Goal: Complete application form: Complete application form

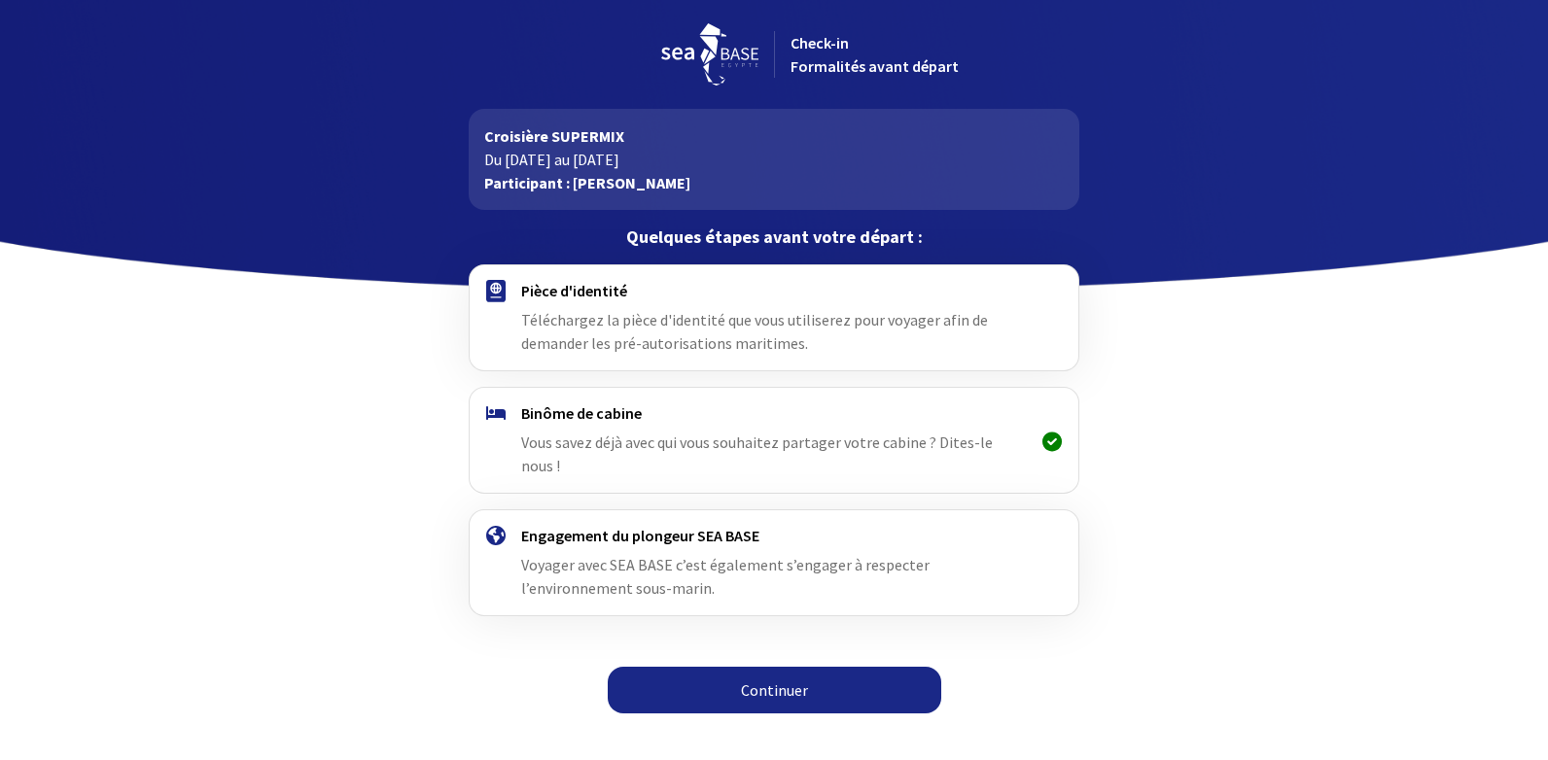
click at [795, 667] on link "Continuer" at bounding box center [775, 690] width 334 height 47
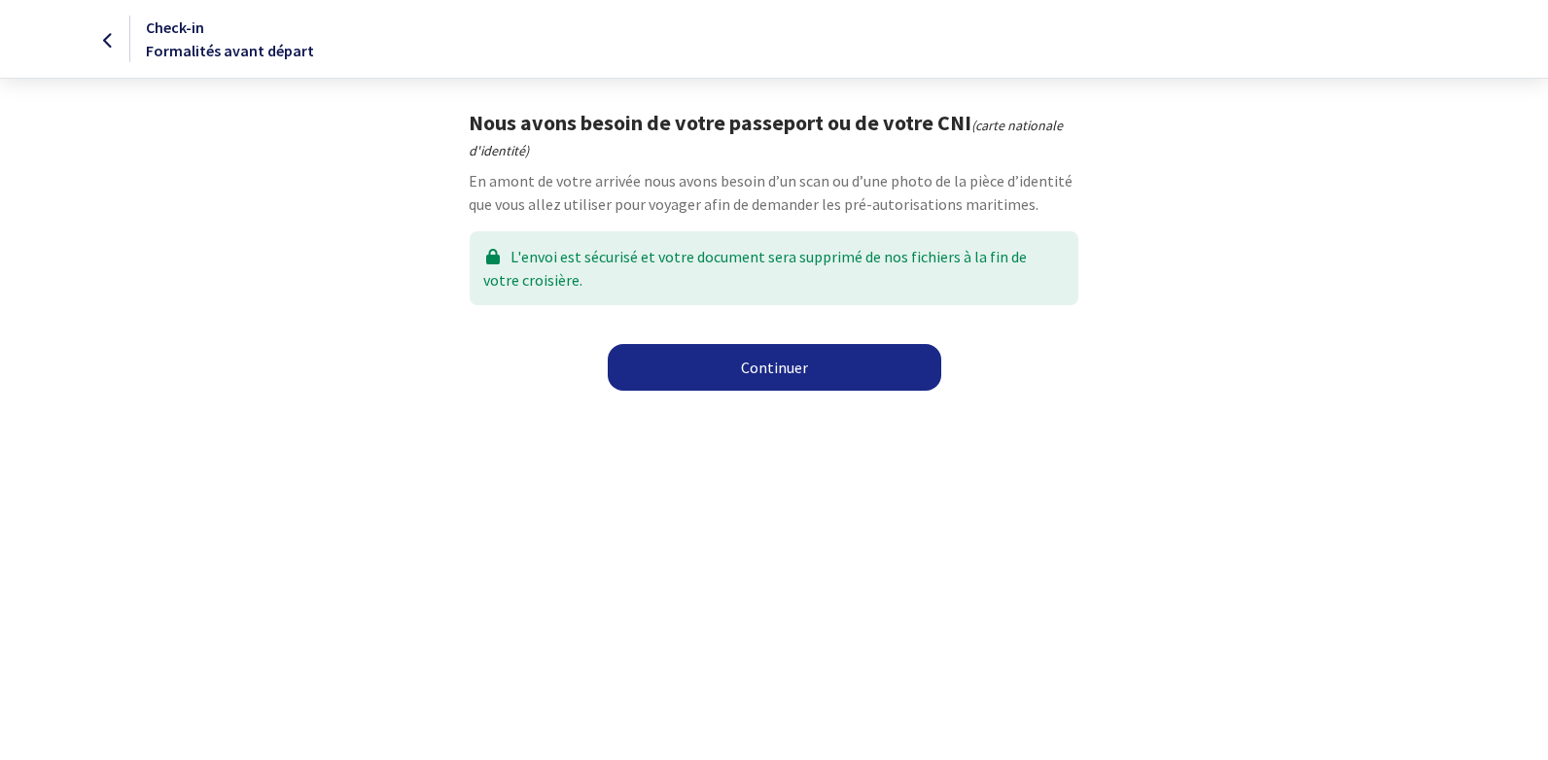
click at [783, 369] on link "Continuer" at bounding box center [775, 367] width 334 height 47
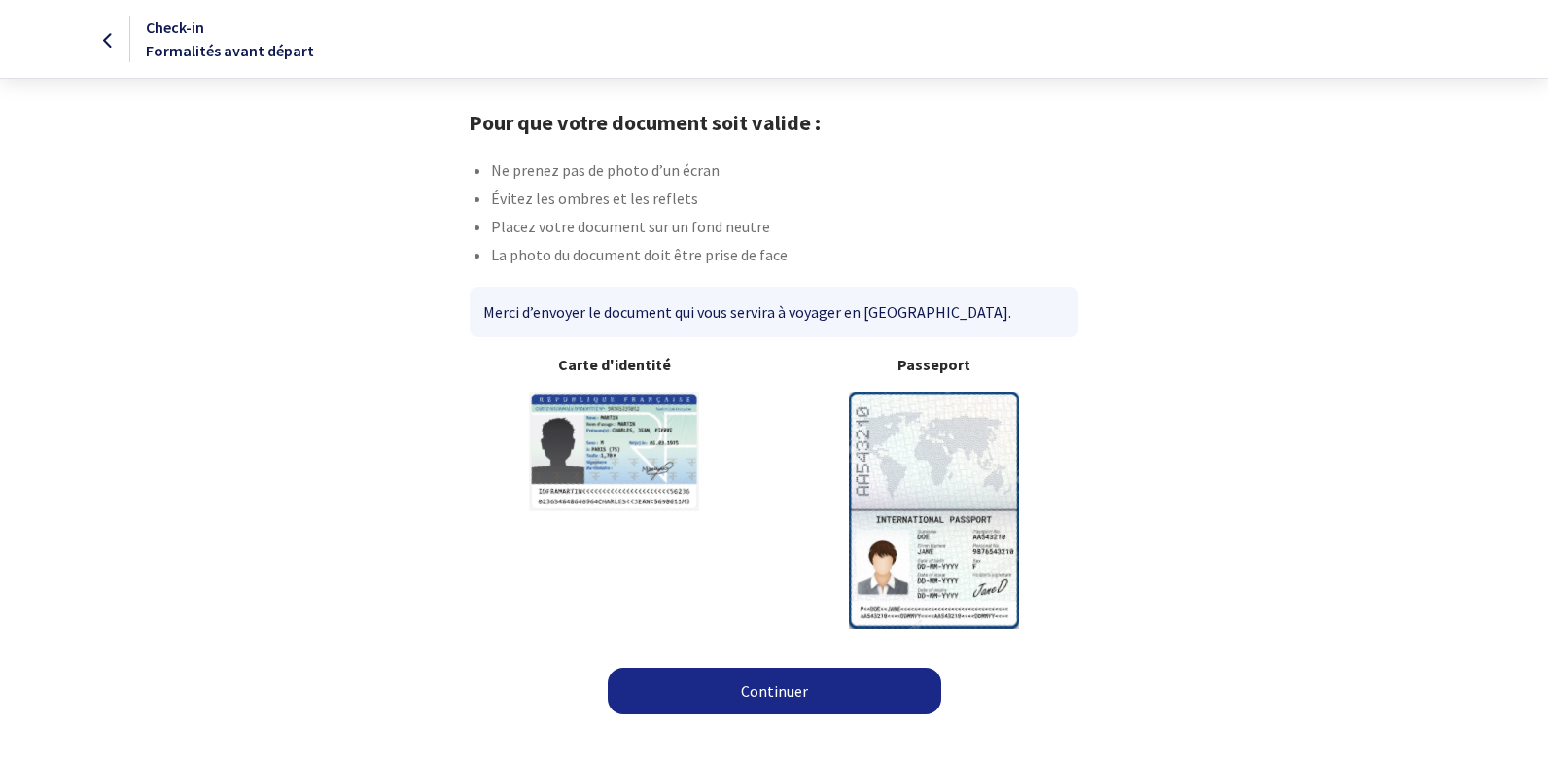
click at [777, 694] on link "Continuer" at bounding box center [775, 691] width 334 height 47
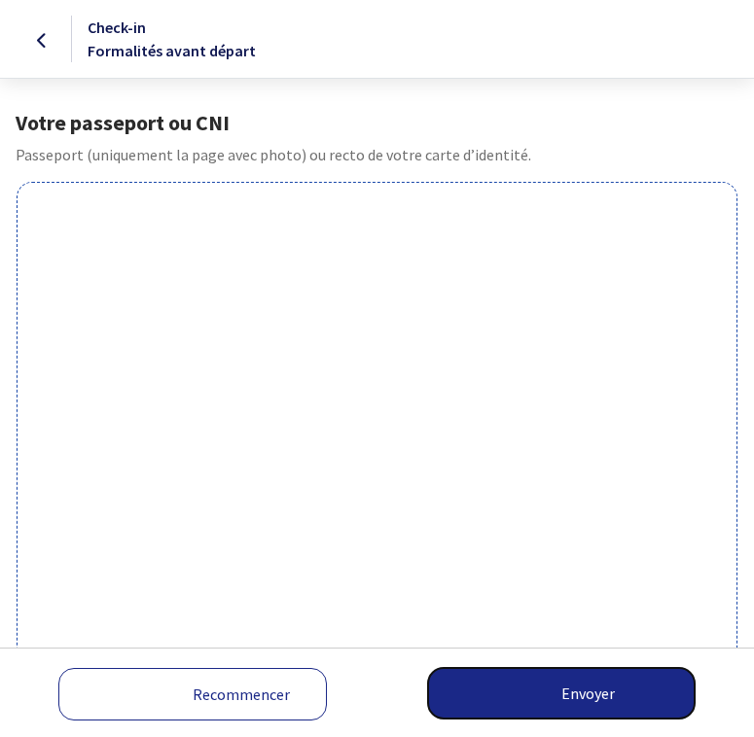
click at [588, 690] on button "Envoyer" at bounding box center [561, 693] width 266 height 51
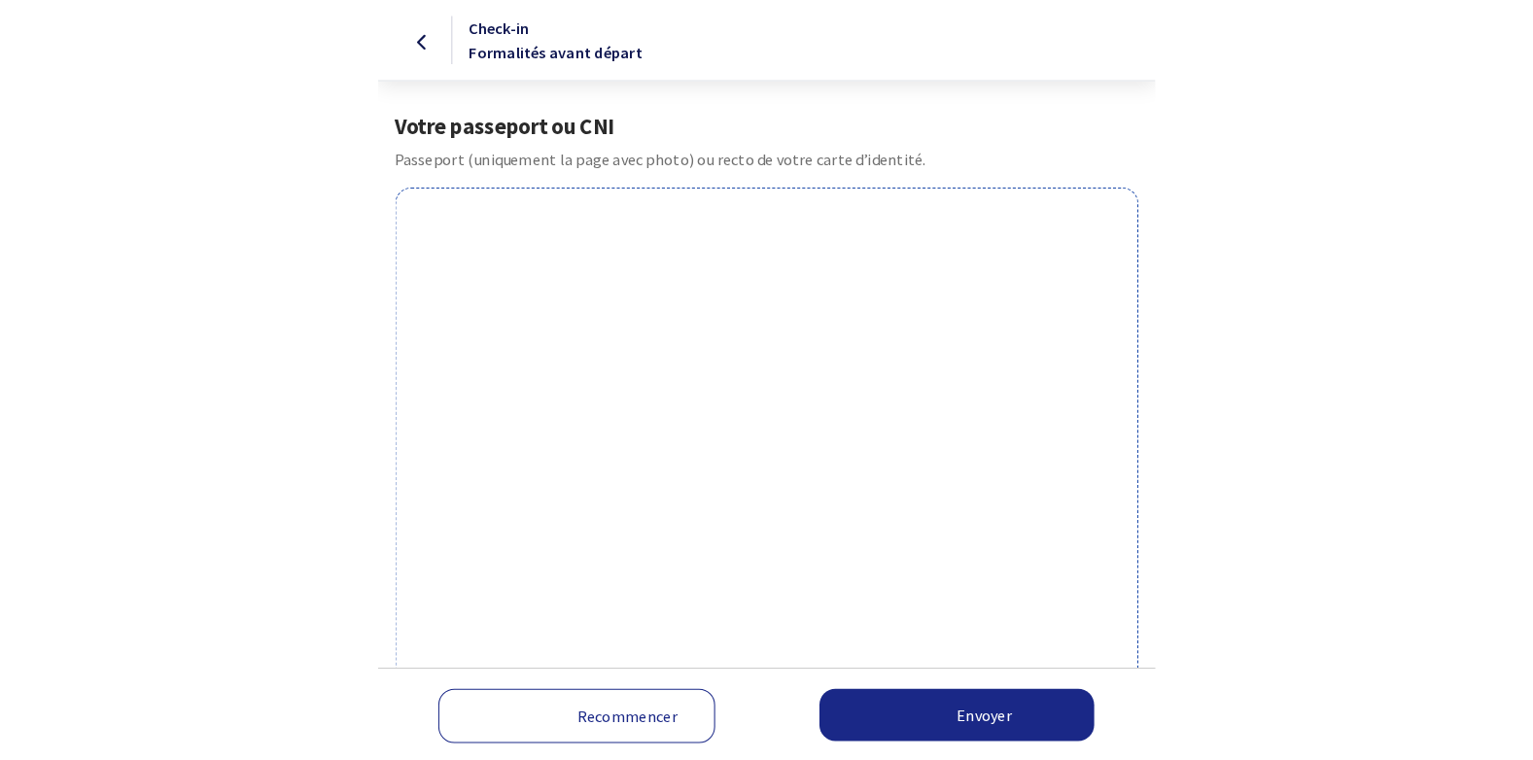
scroll to position [324, 0]
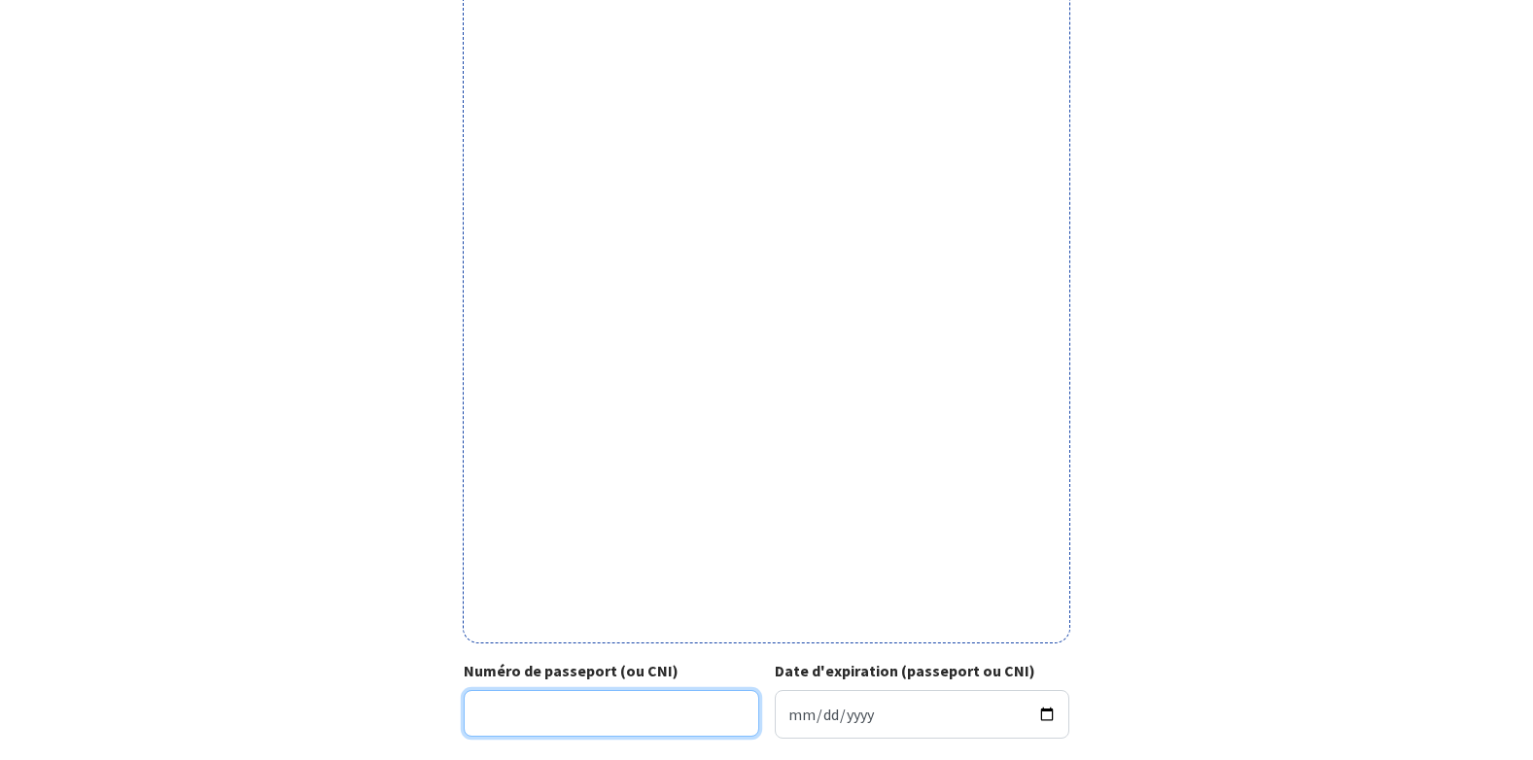
click at [517, 708] on input "Numéro de passeport (ou CNI)" at bounding box center [612, 713] width 296 height 47
type input "19AF78654"
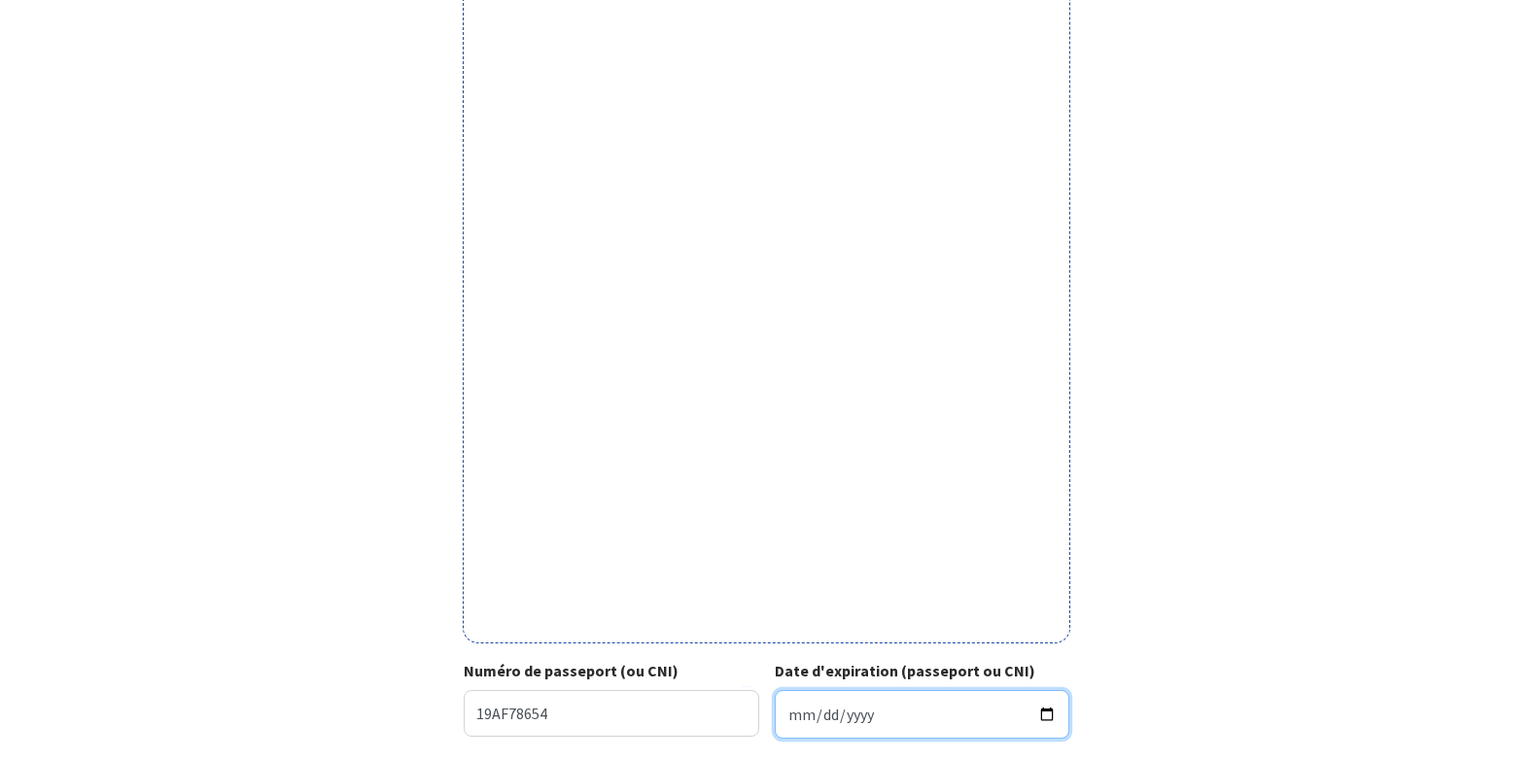
click at [753, 716] on input "Date d'expiration (passeport ou CNI)" at bounding box center [923, 714] width 296 height 49
type input "2029-02-26"
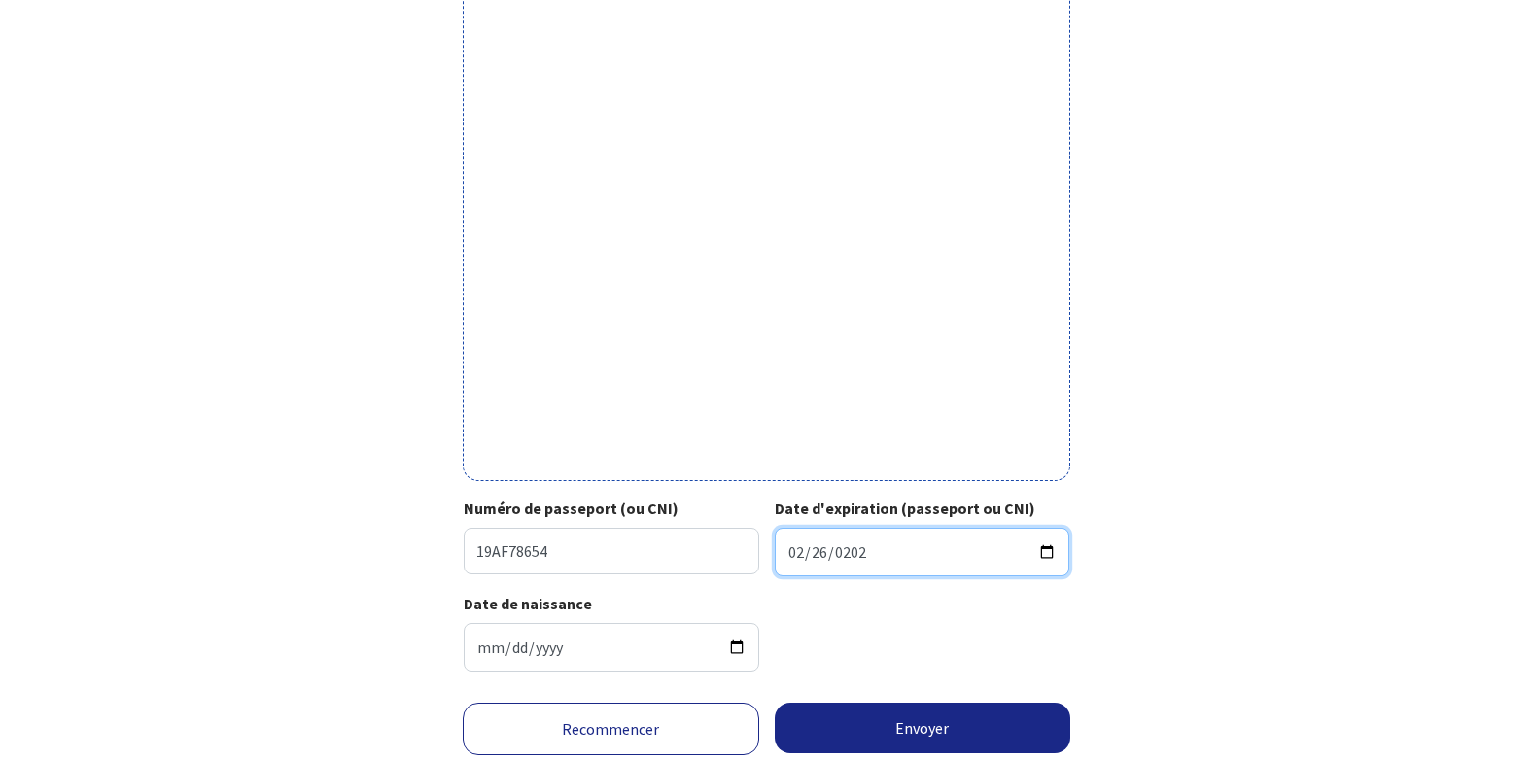
scroll to position [551, 0]
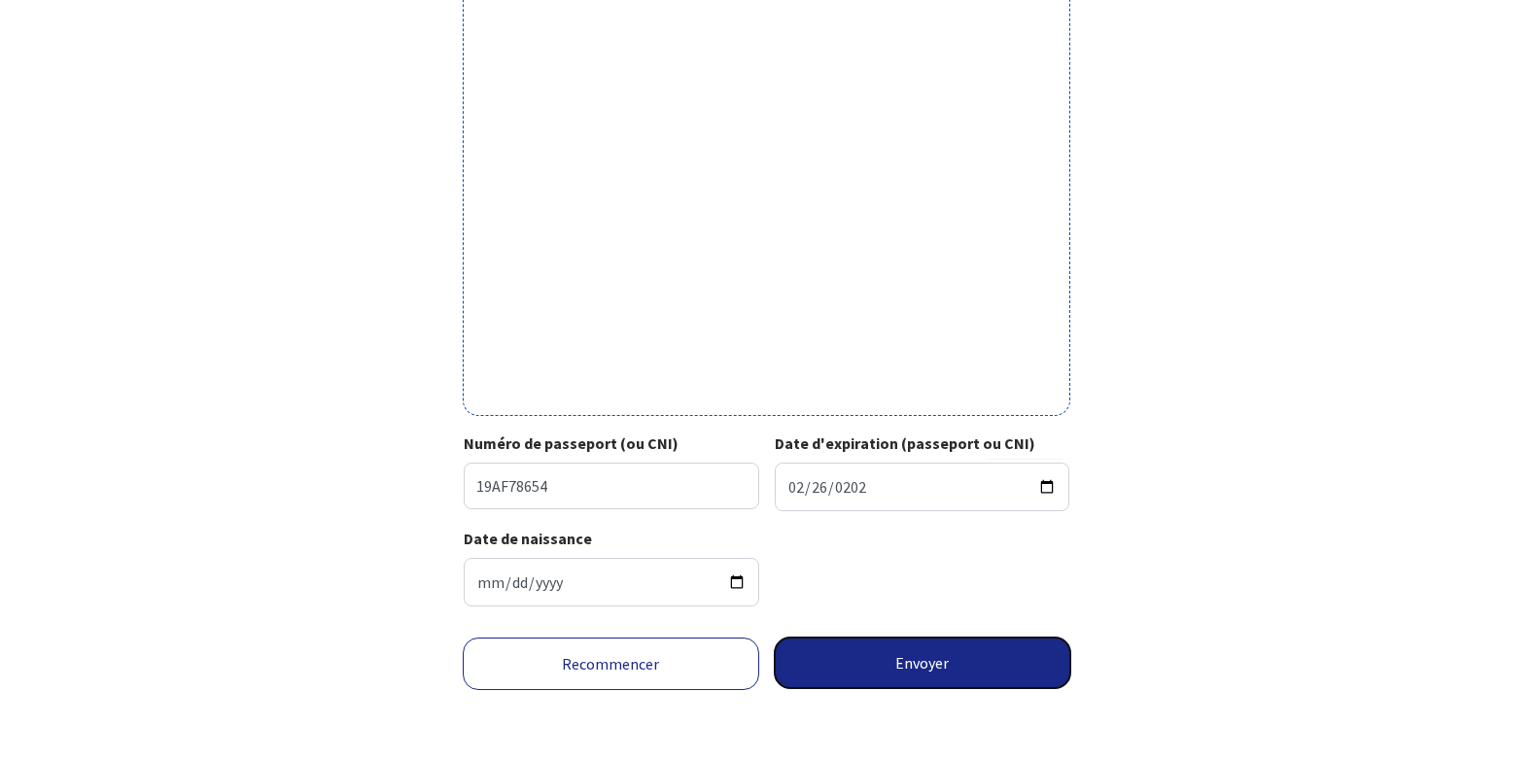
click at [753, 665] on button "Envoyer" at bounding box center [923, 663] width 297 height 51
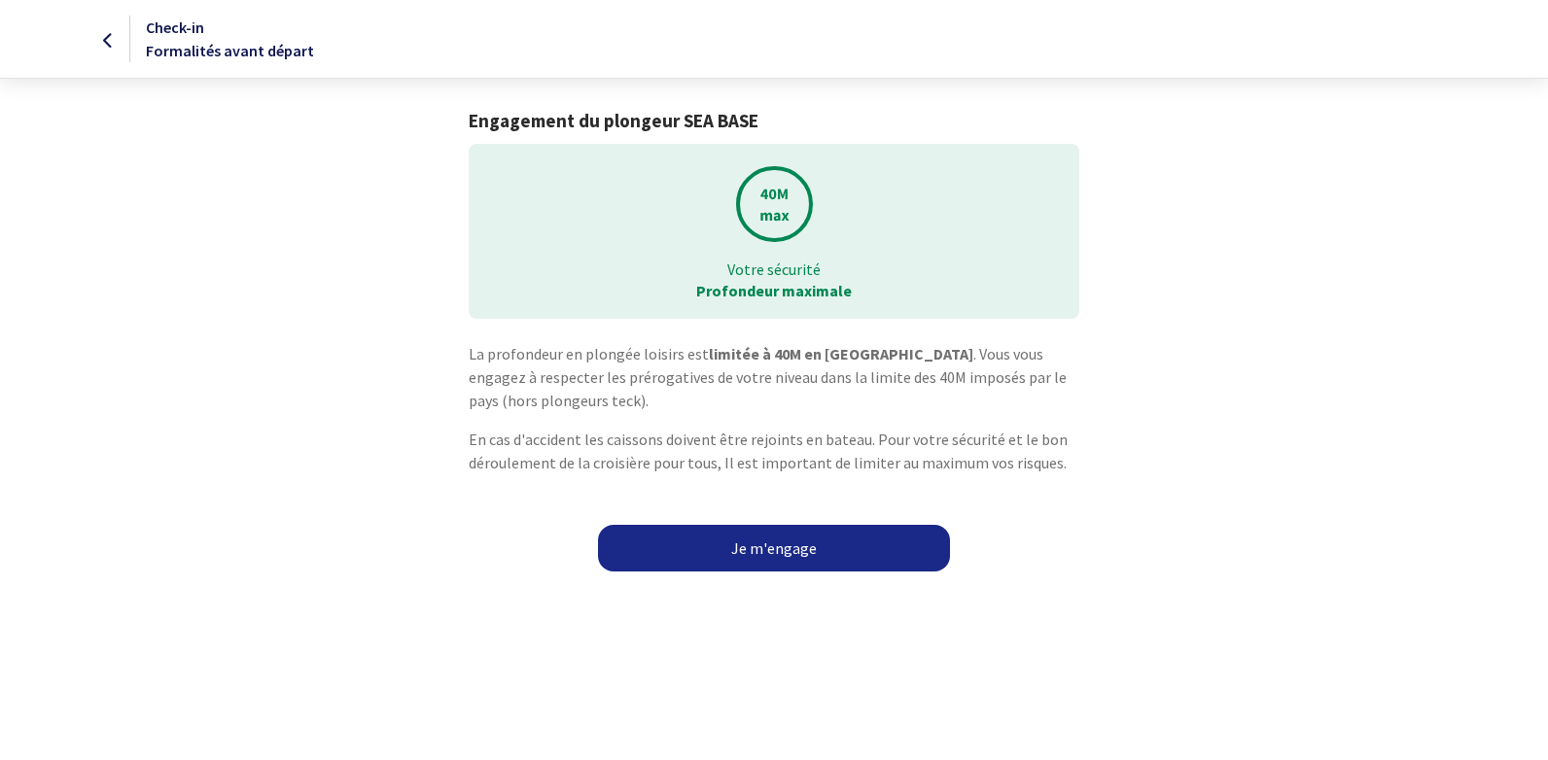
click at [790, 548] on link "Je m'engage" at bounding box center [774, 548] width 352 height 47
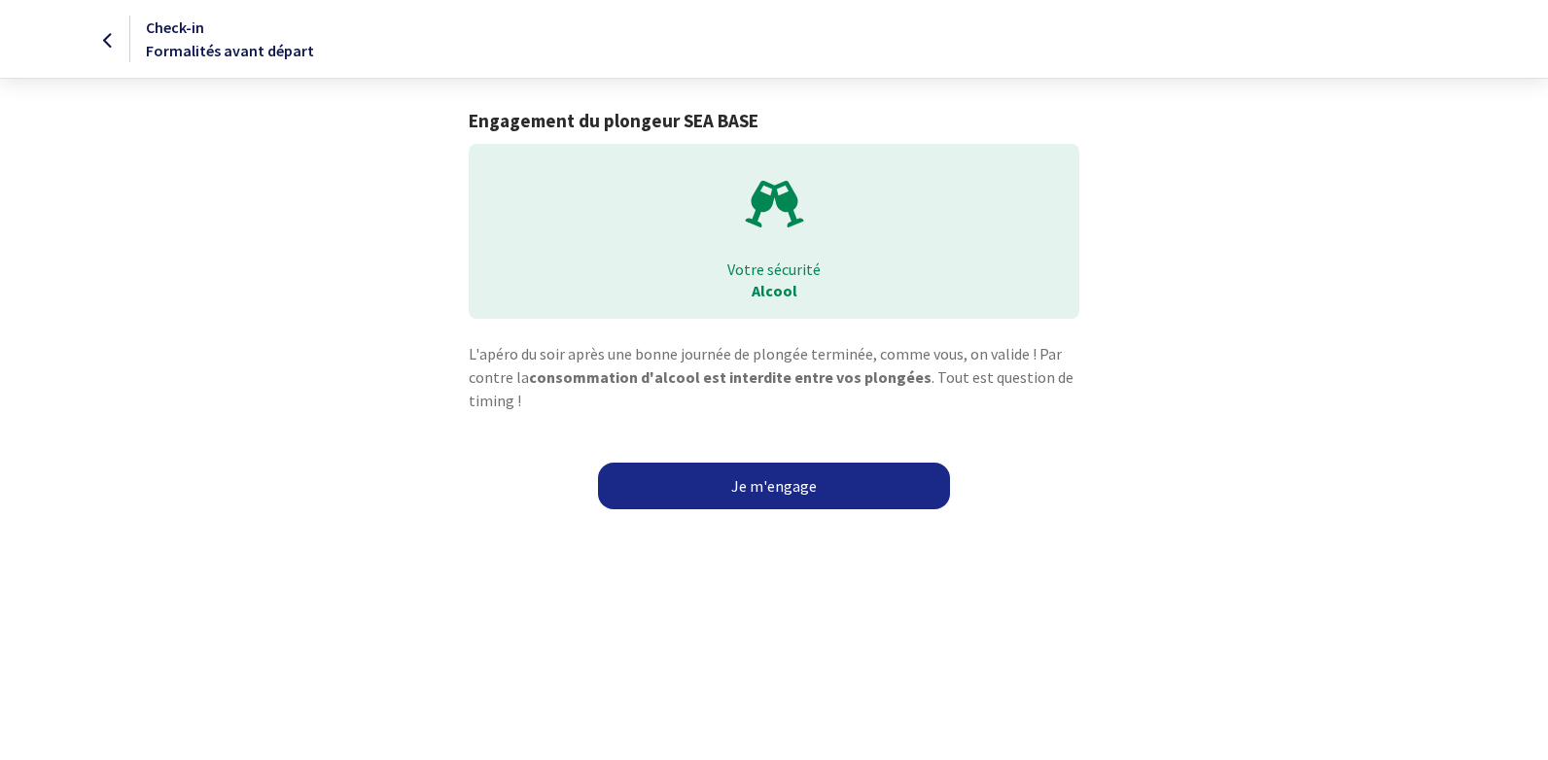
click at [789, 489] on link "Je m'engage" at bounding box center [774, 486] width 352 height 47
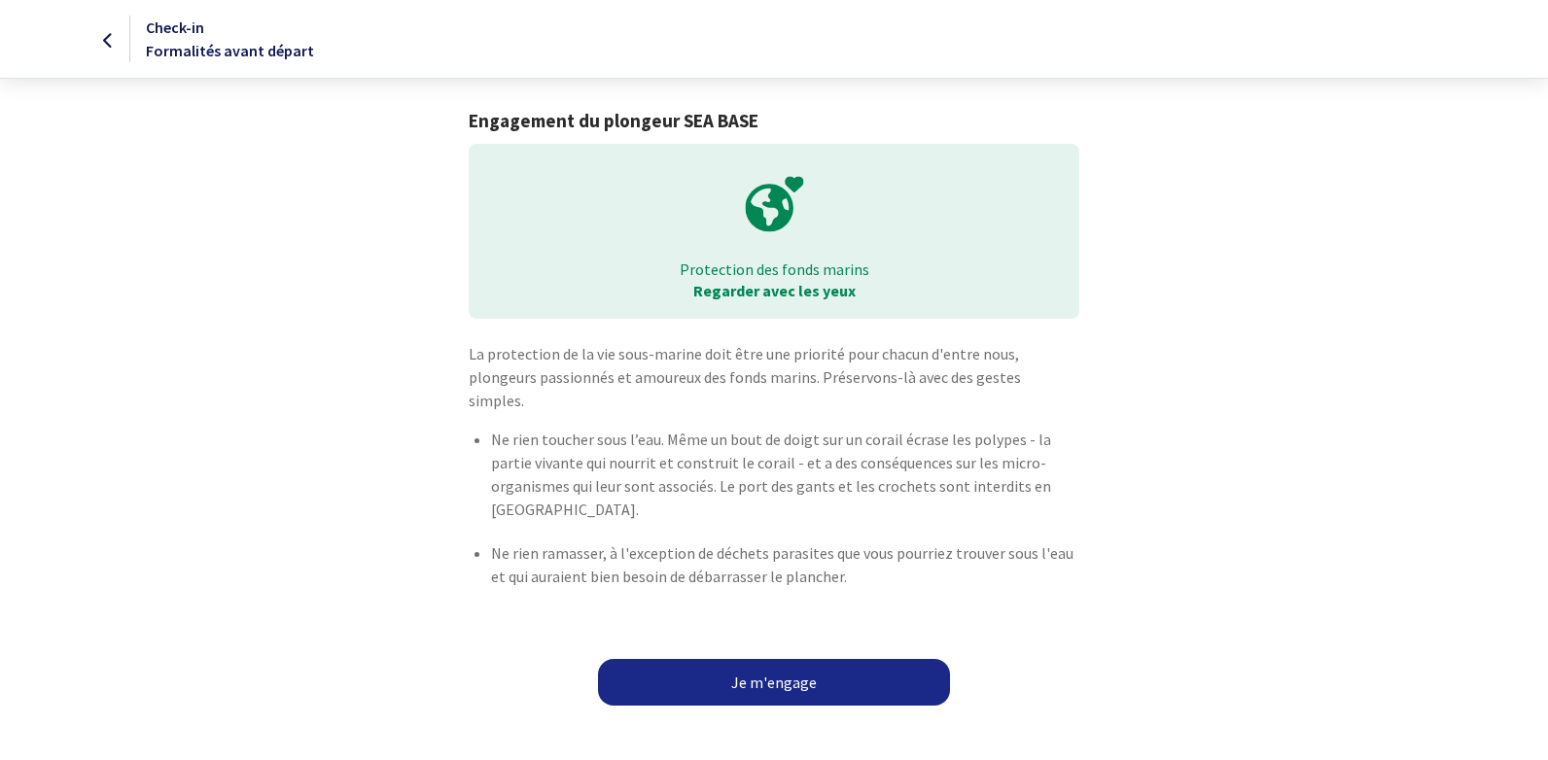
click at [793, 659] on link "Je m'engage" at bounding box center [774, 682] width 352 height 47
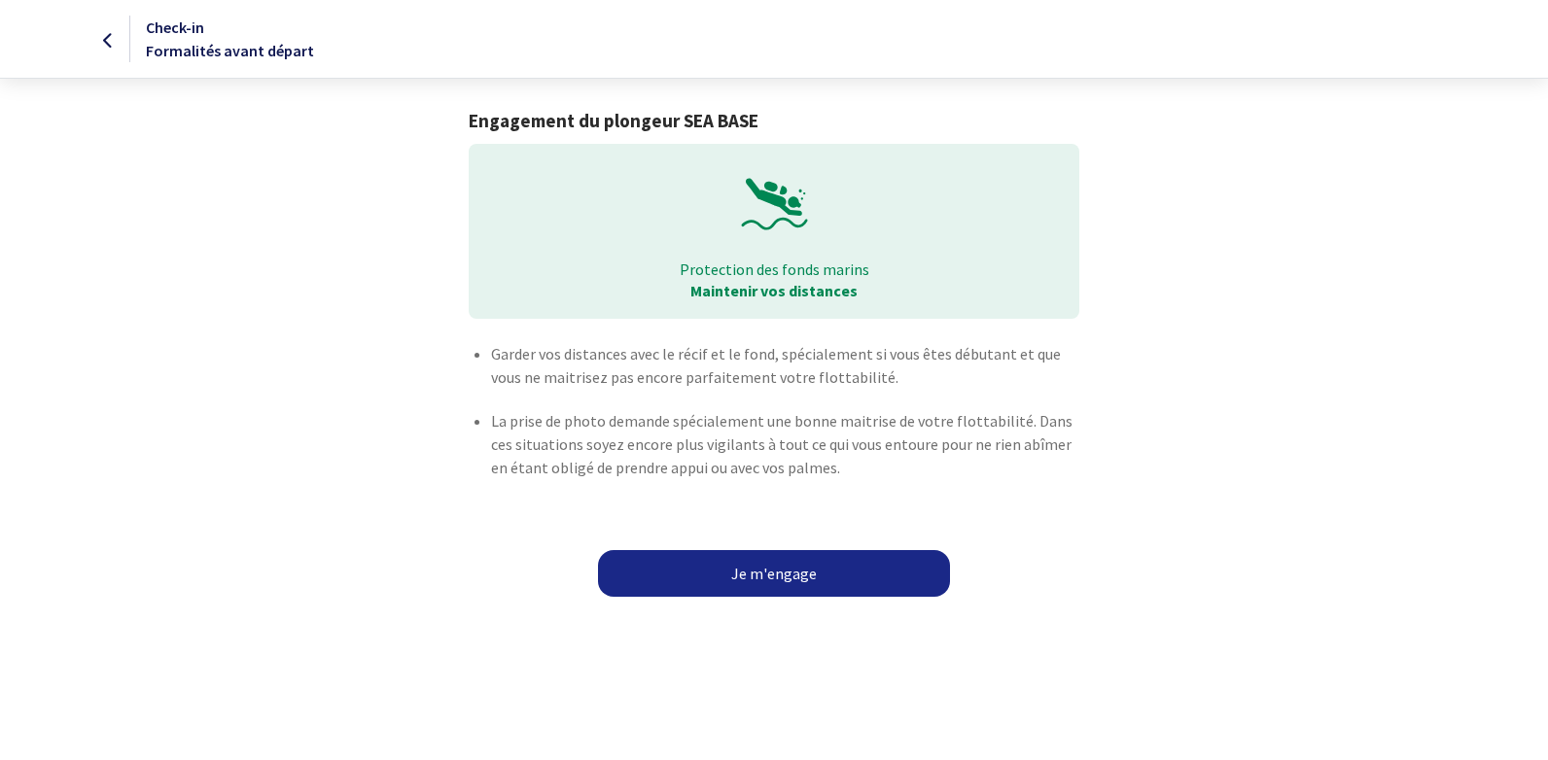
click at [789, 575] on link "Je m'engage" at bounding box center [774, 573] width 352 height 47
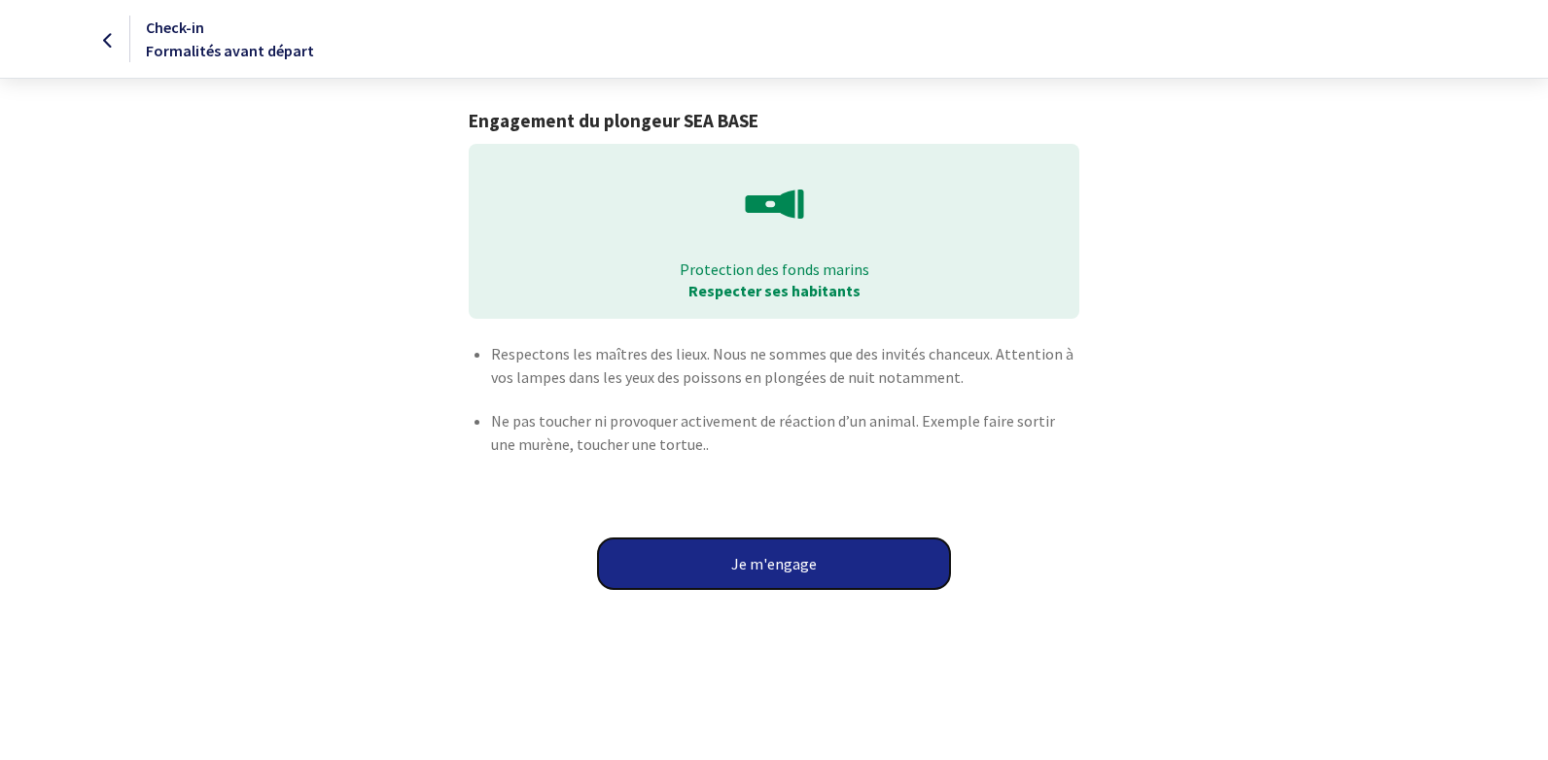
click at [788, 557] on button "Je m'engage" at bounding box center [774, 564] width 352 height 51
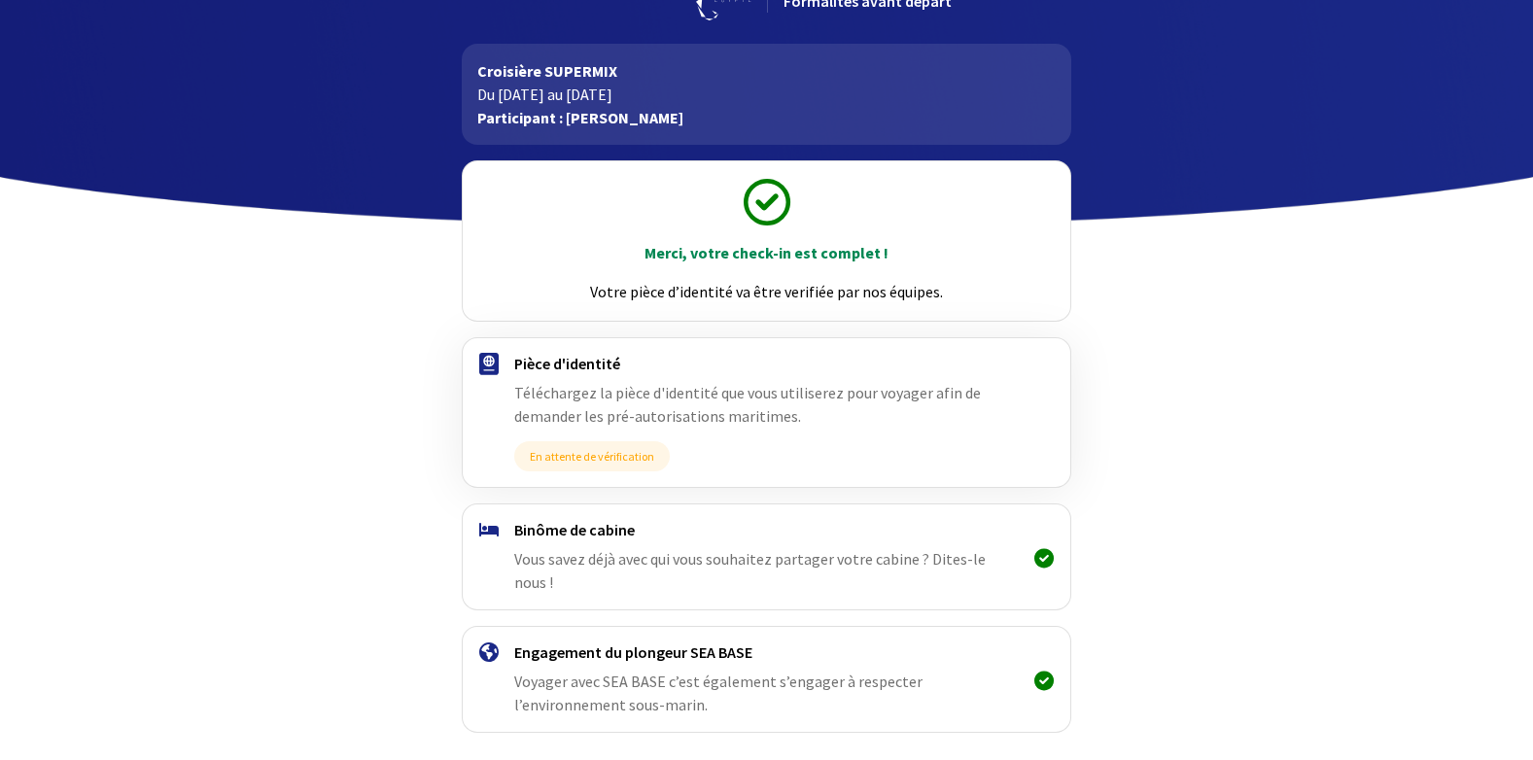
scroll to position [123, 0]
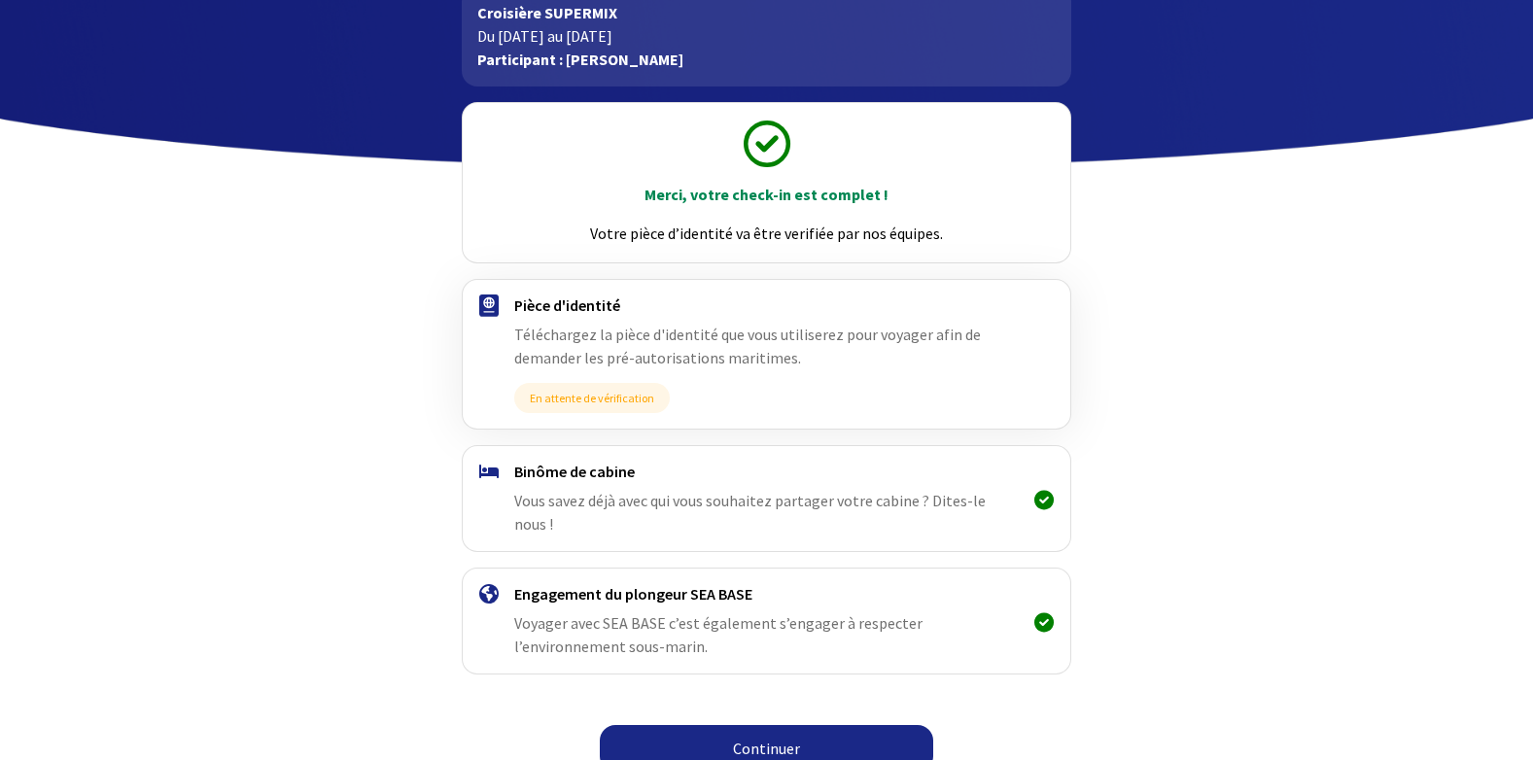
click at [793, 728] on link "Continuer" at bounding box center [767, 748] width 334 height 47
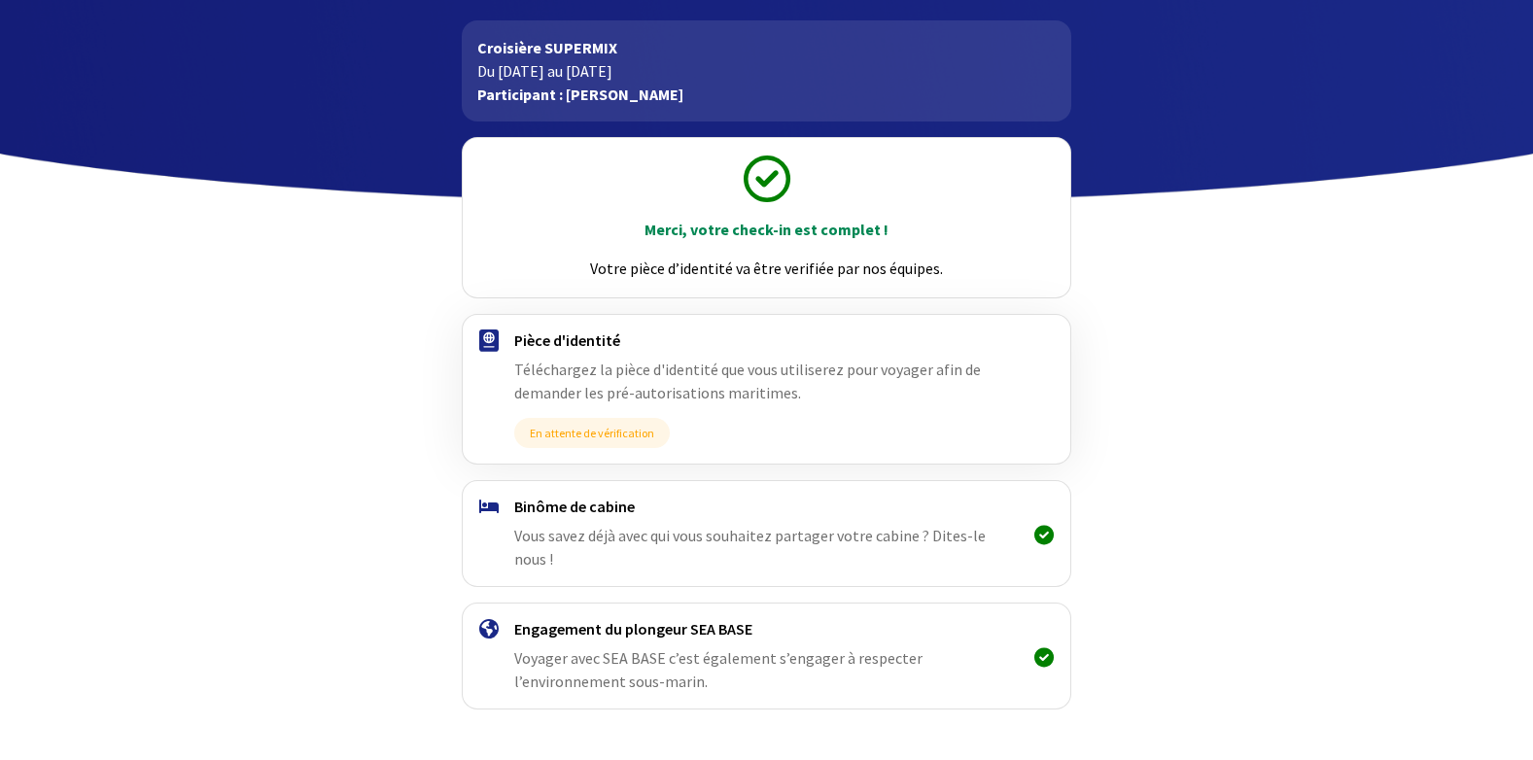
scroll to position [123, 0]
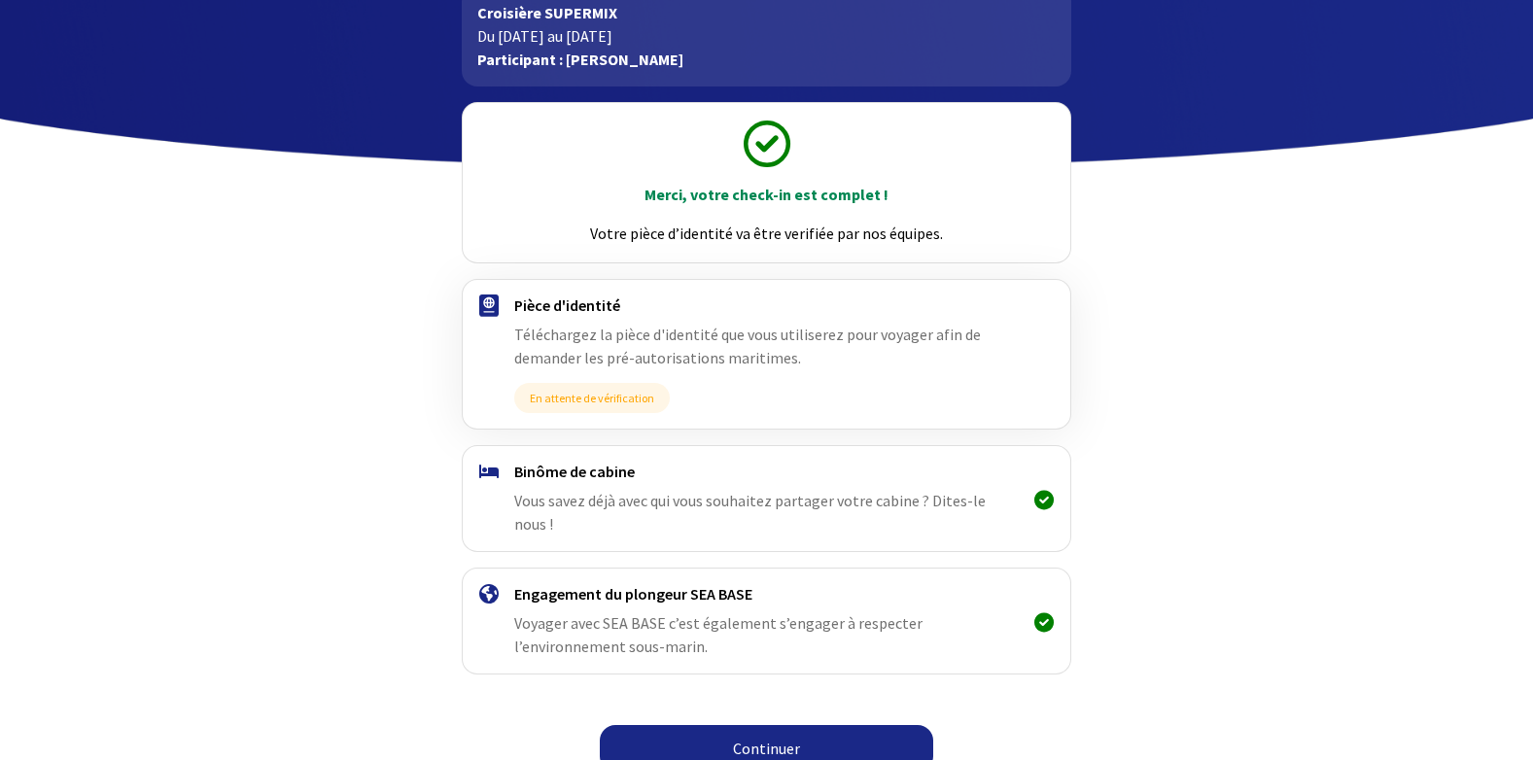
click at [769, 730] on link "Continuer" at bounding box center [767, 748] width 334 height 47
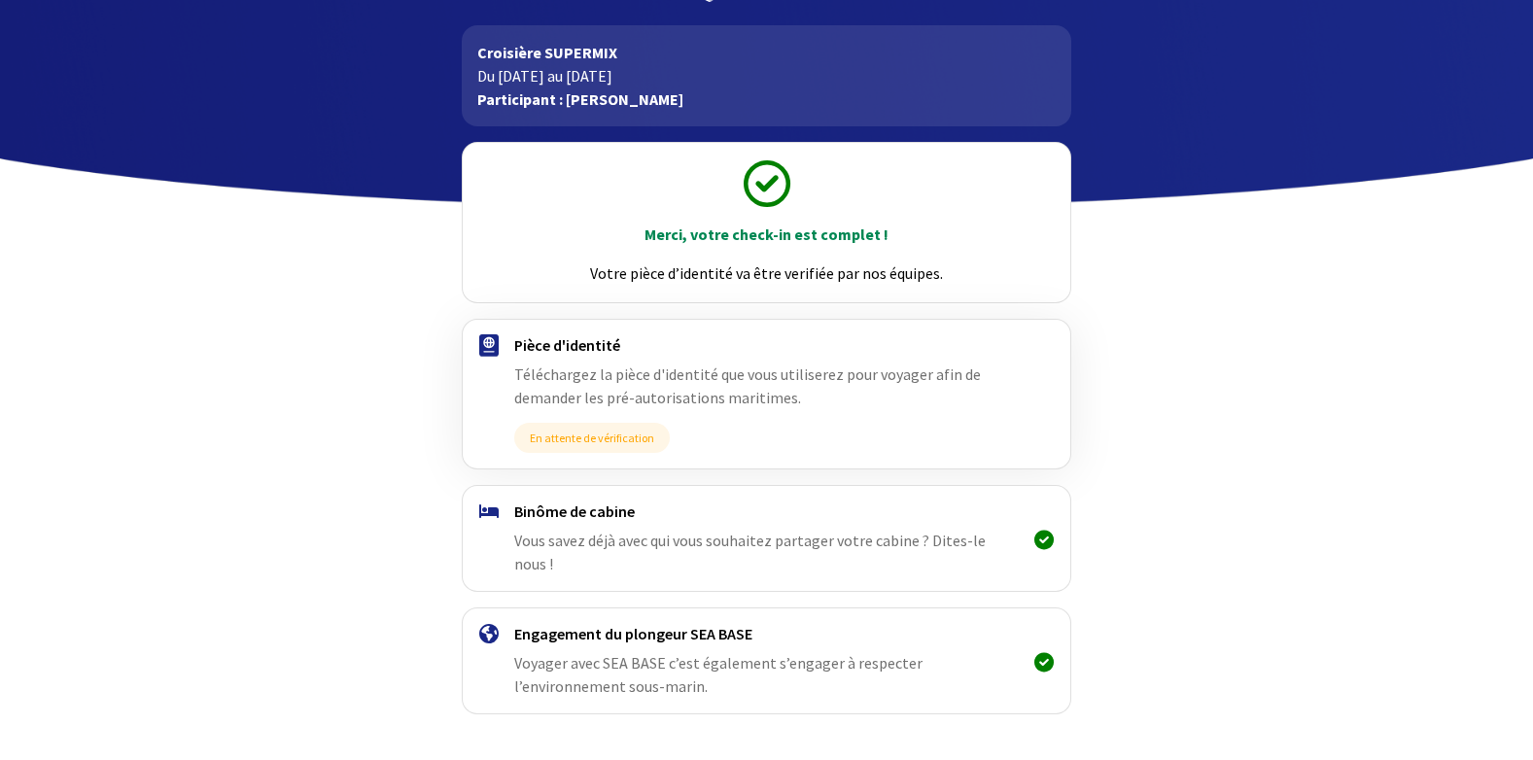
scroll to position [123, 0]
